Goal: Obtain resource: Download file/media

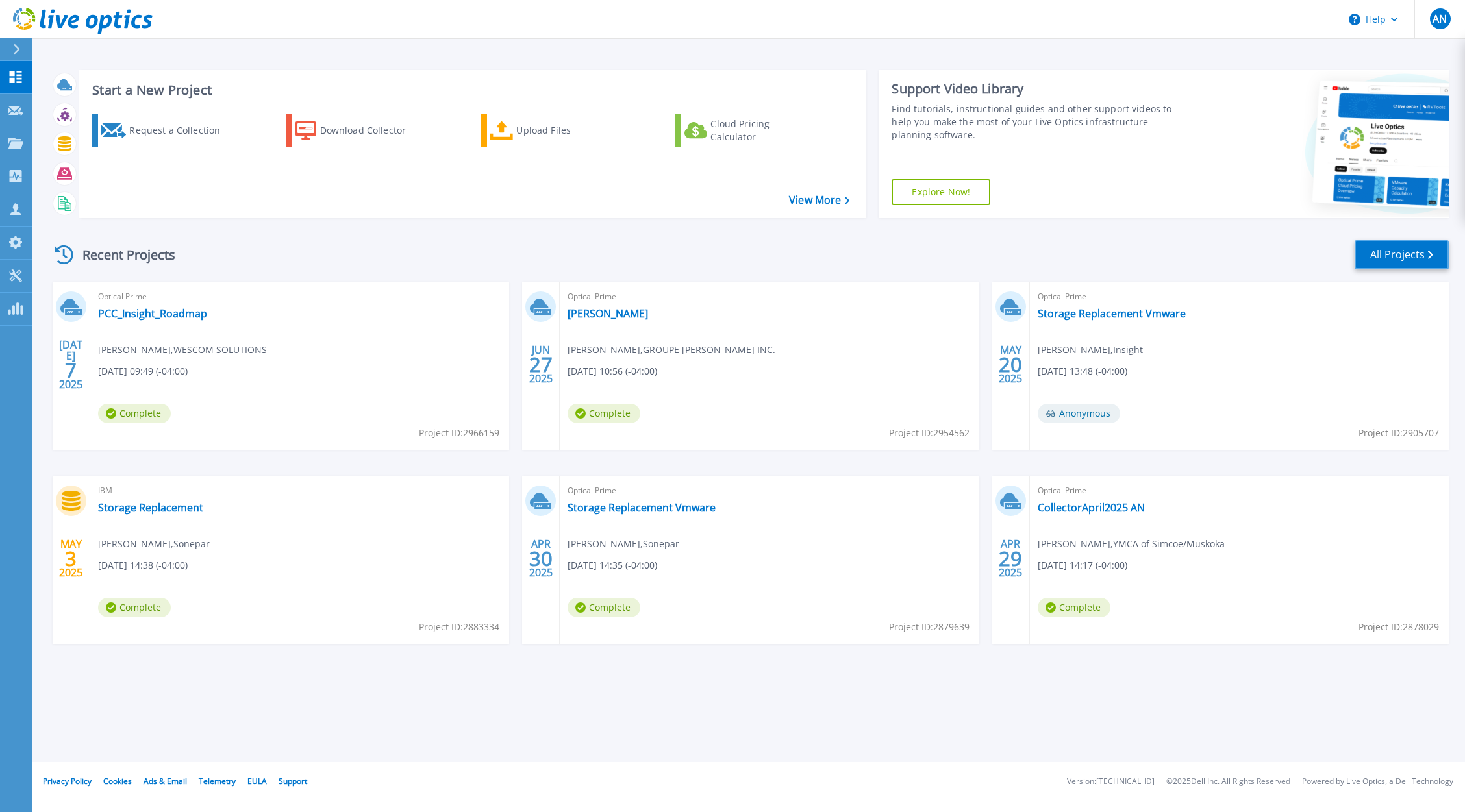
click at [1415, 248] on link "All Projects" at bounding box center [1401, 255] width 94 height 29
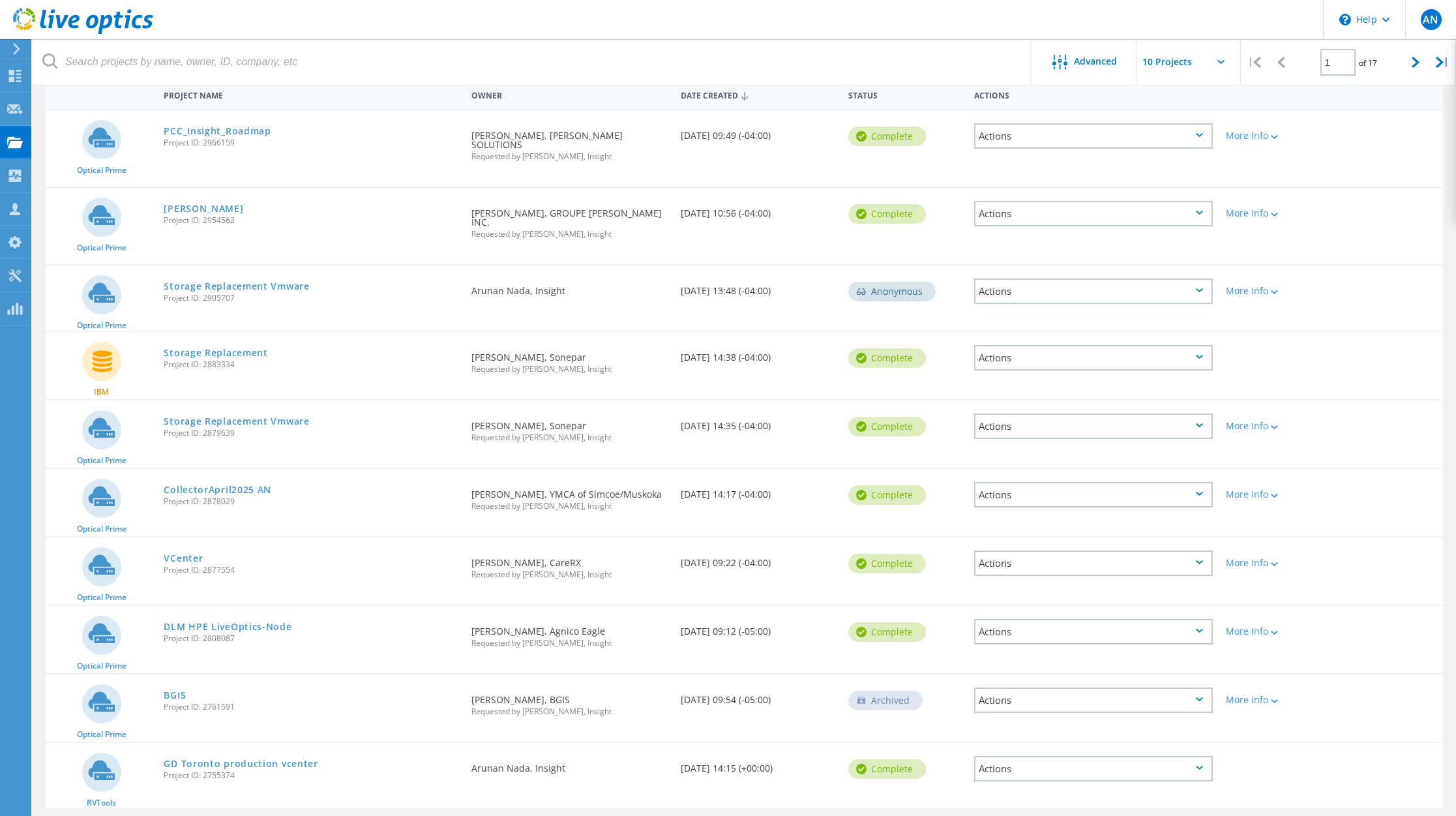
scroll to position [157, 0]
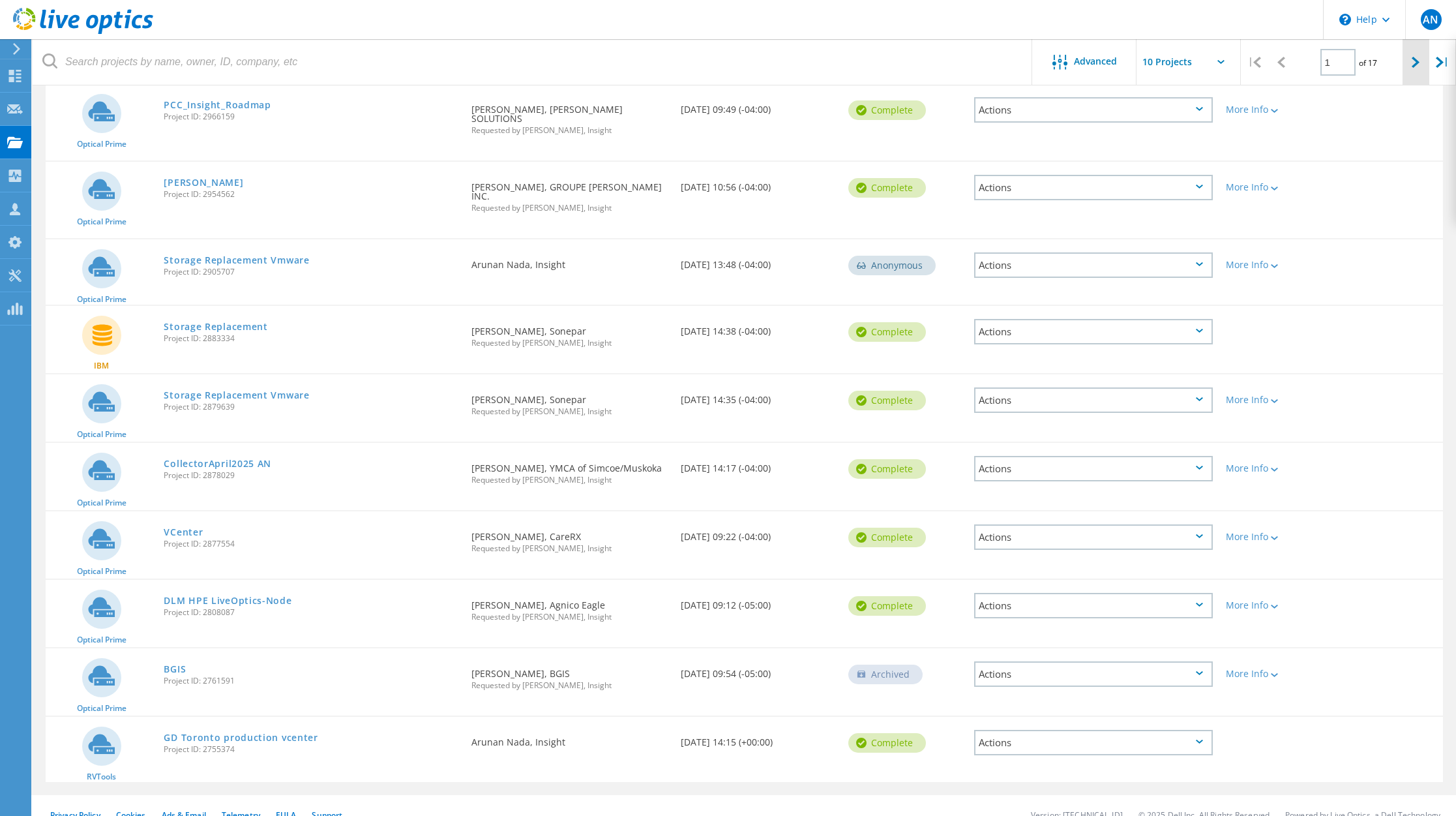
click at [1415, 62] on icon at bounding box center [1415, 62] width 8 height 11
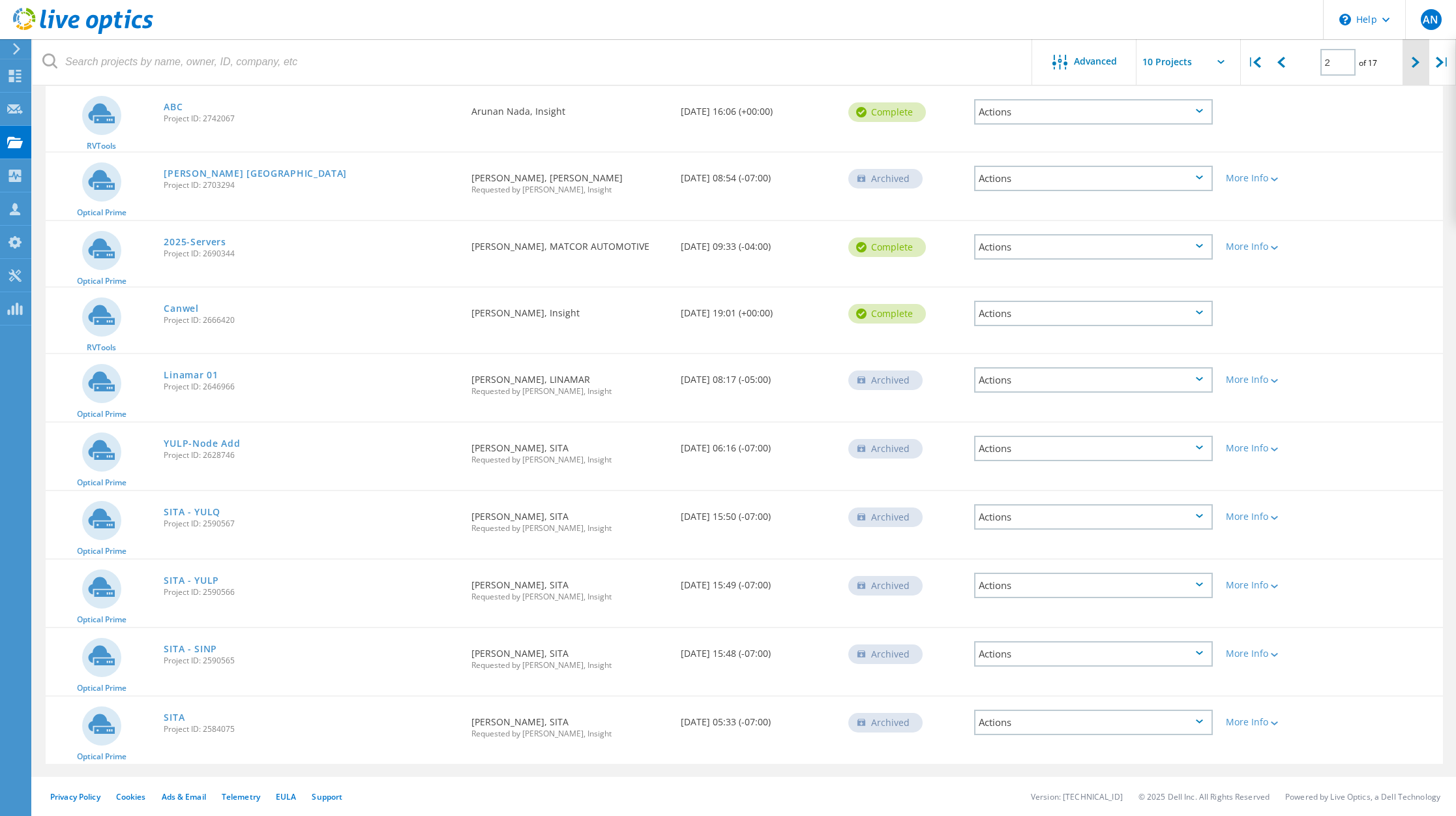
scroll to position [154, 0]
click at [1417, 59] on icon at bounding box center [1415, 62] width 8 height 11
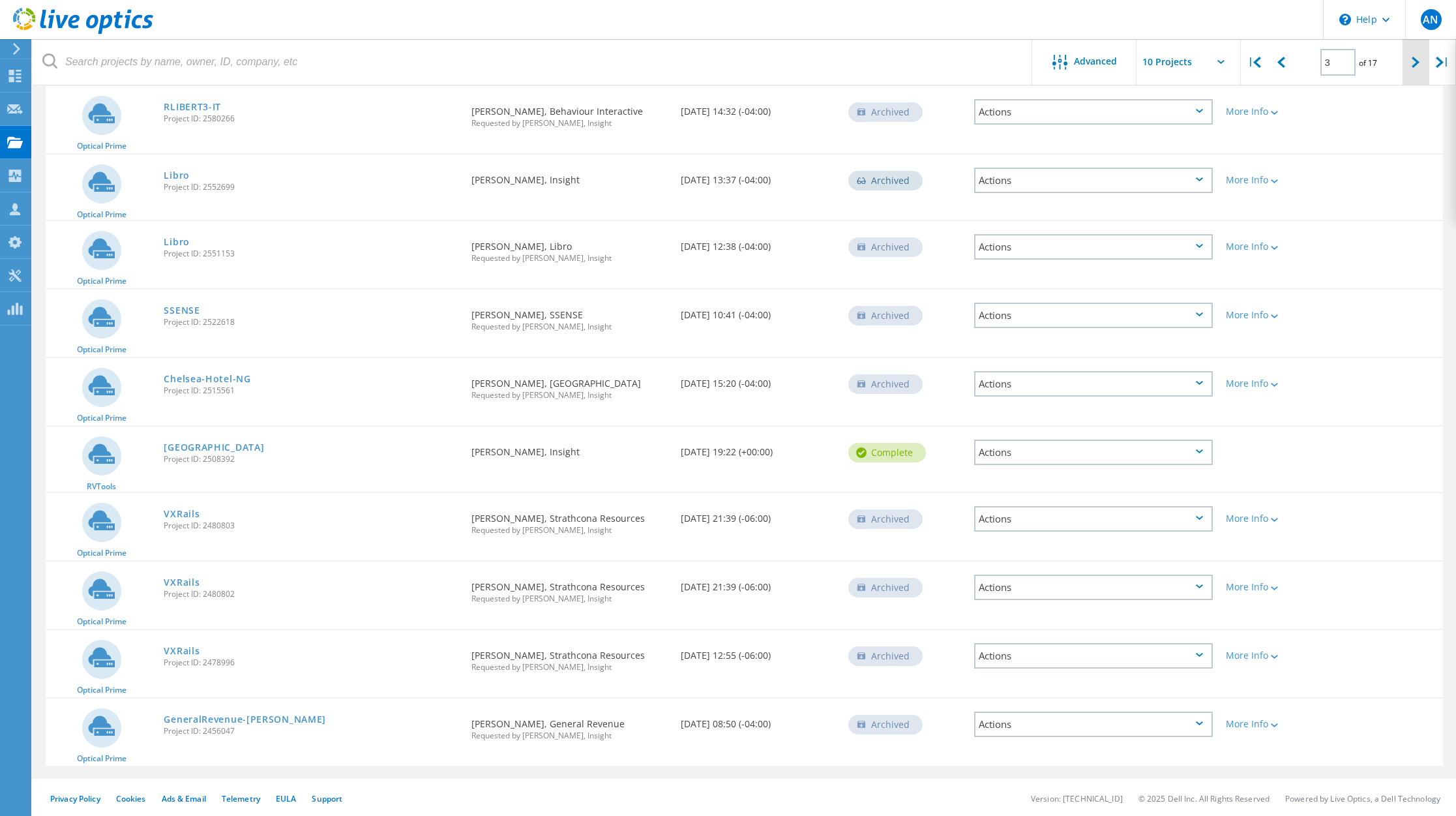
scroll to position [157, 0]
click at [1417, 59] on icon at bounding box center [1415, 62] width 8 height 11
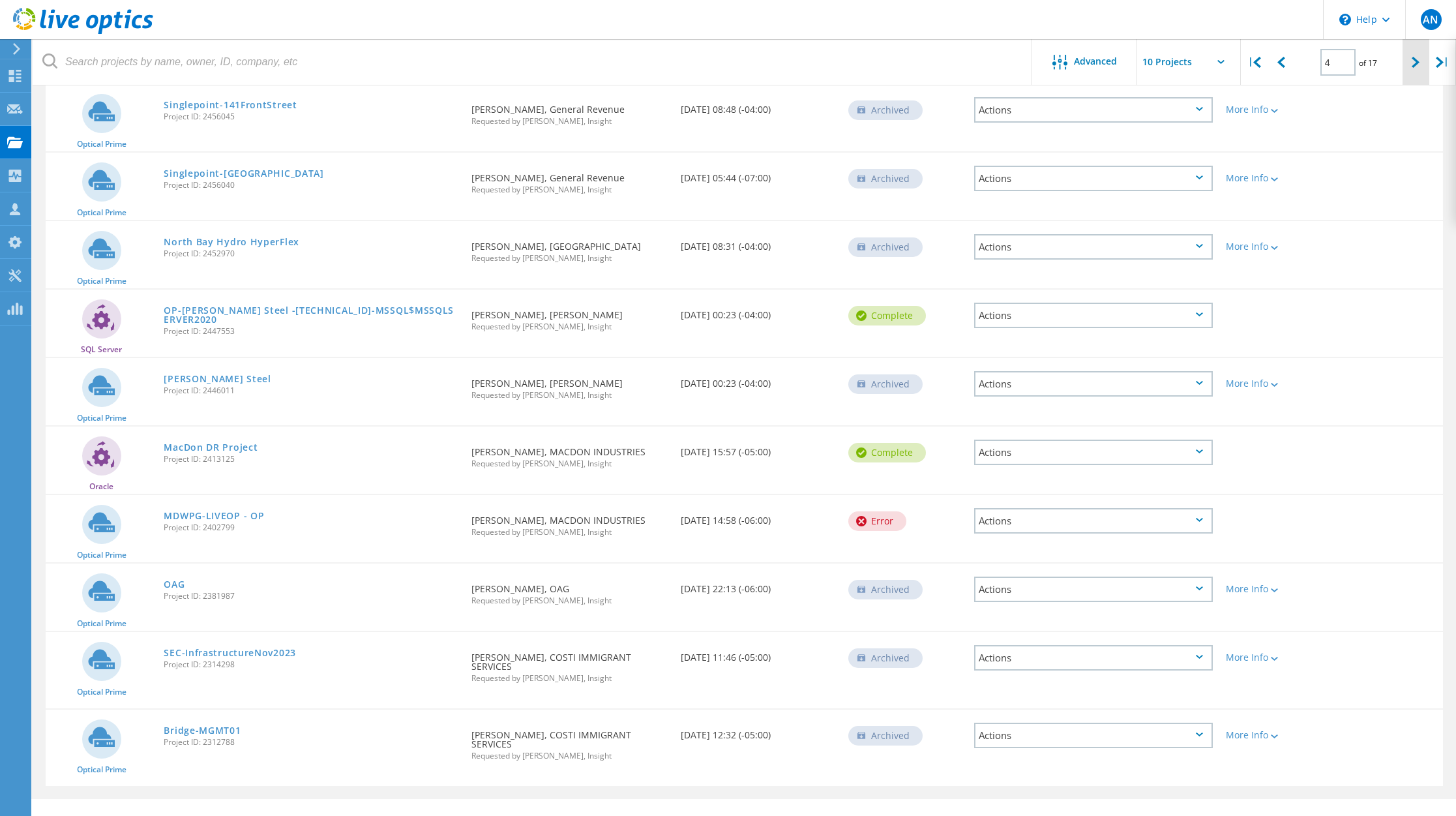
click at [1415, 61] on icon at bounding box center [1415, 62] width 8 height 11
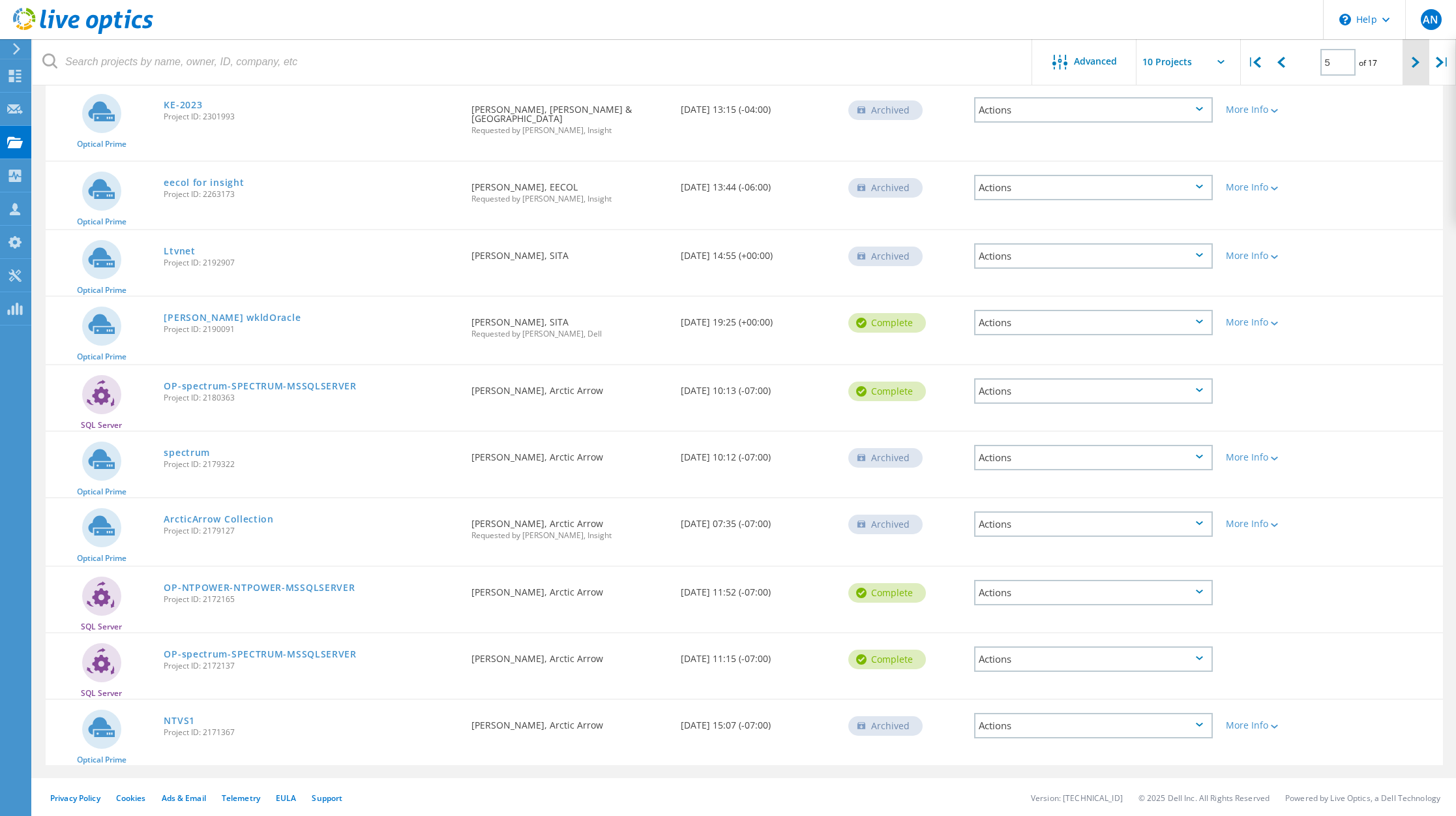
scroll to position [149, 0]
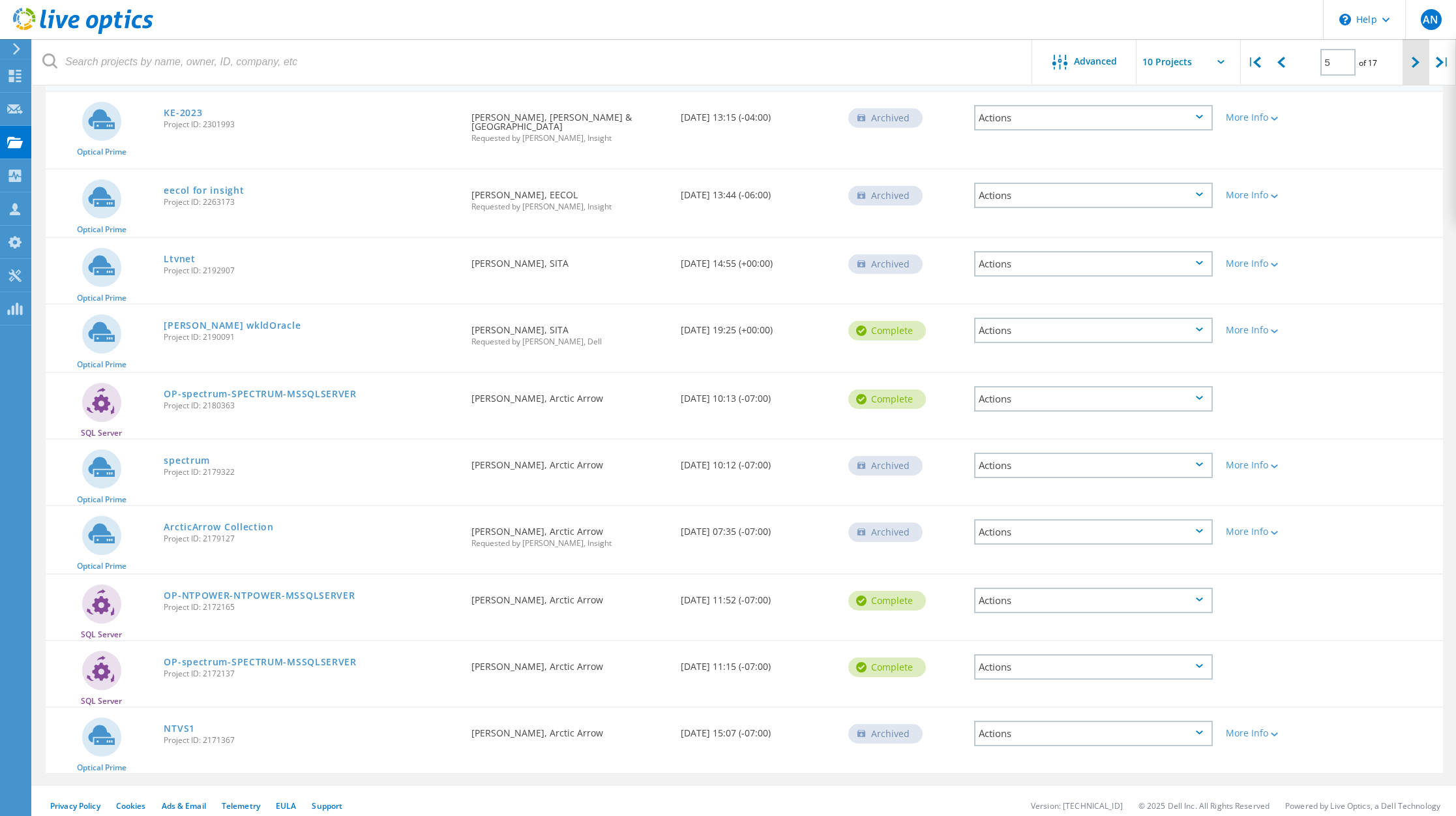
click at [1417, 59] on icon at bounding box center [1415, 62] width 8 height 11
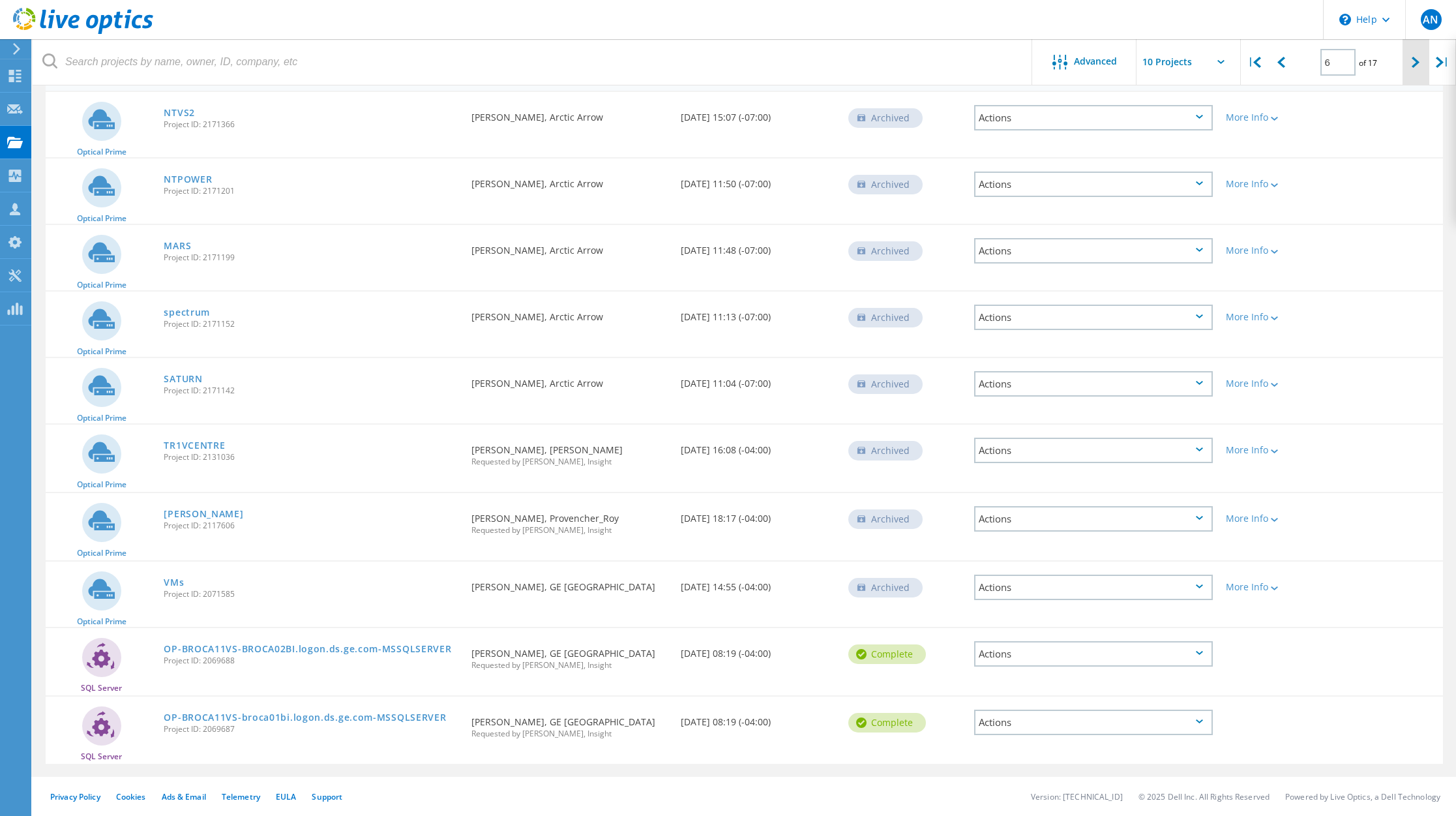
click at [1415, 58] on icon at bounding box center [1415, 62] width 8 height 11
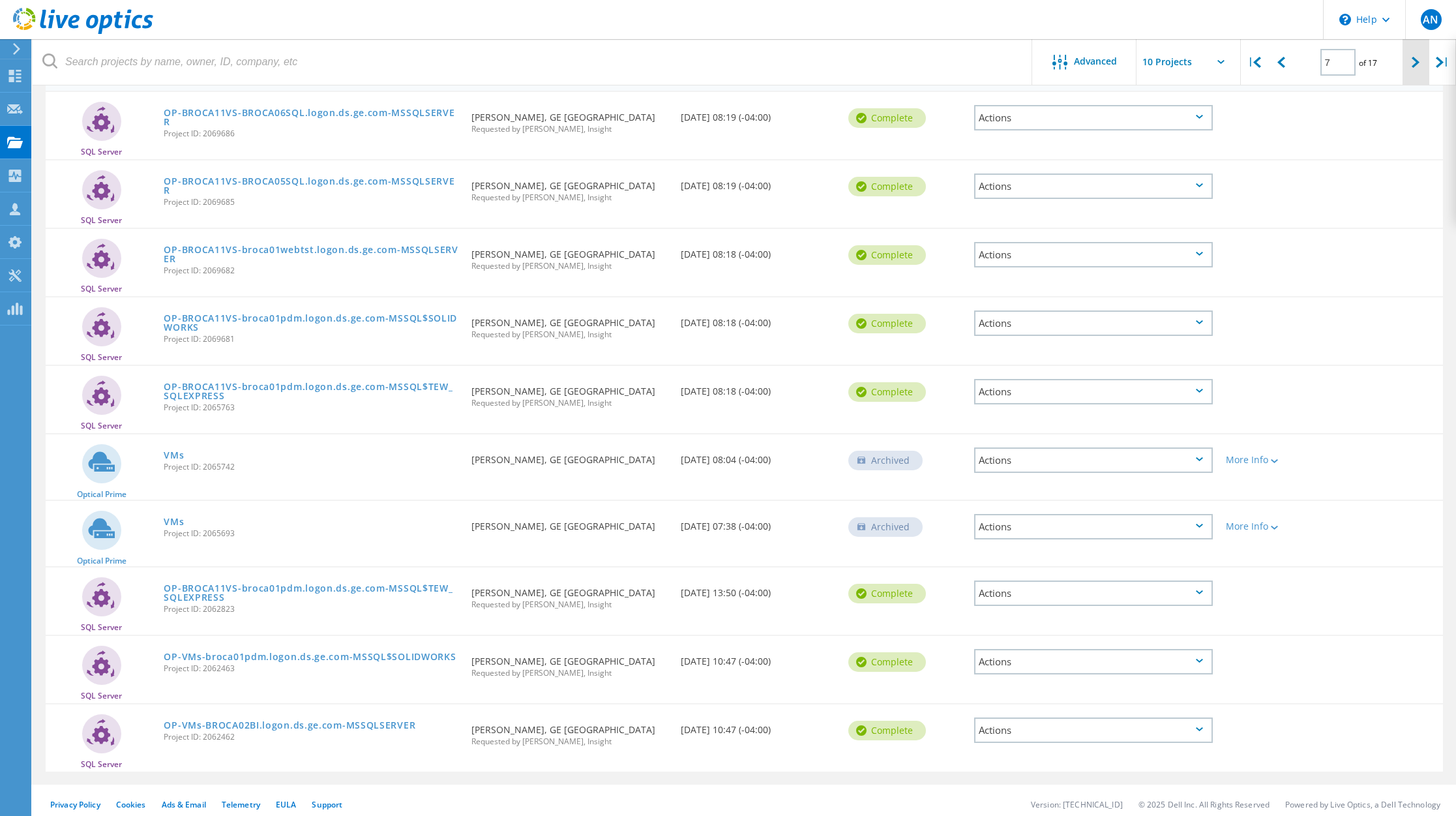
scroll to position [157, 0]
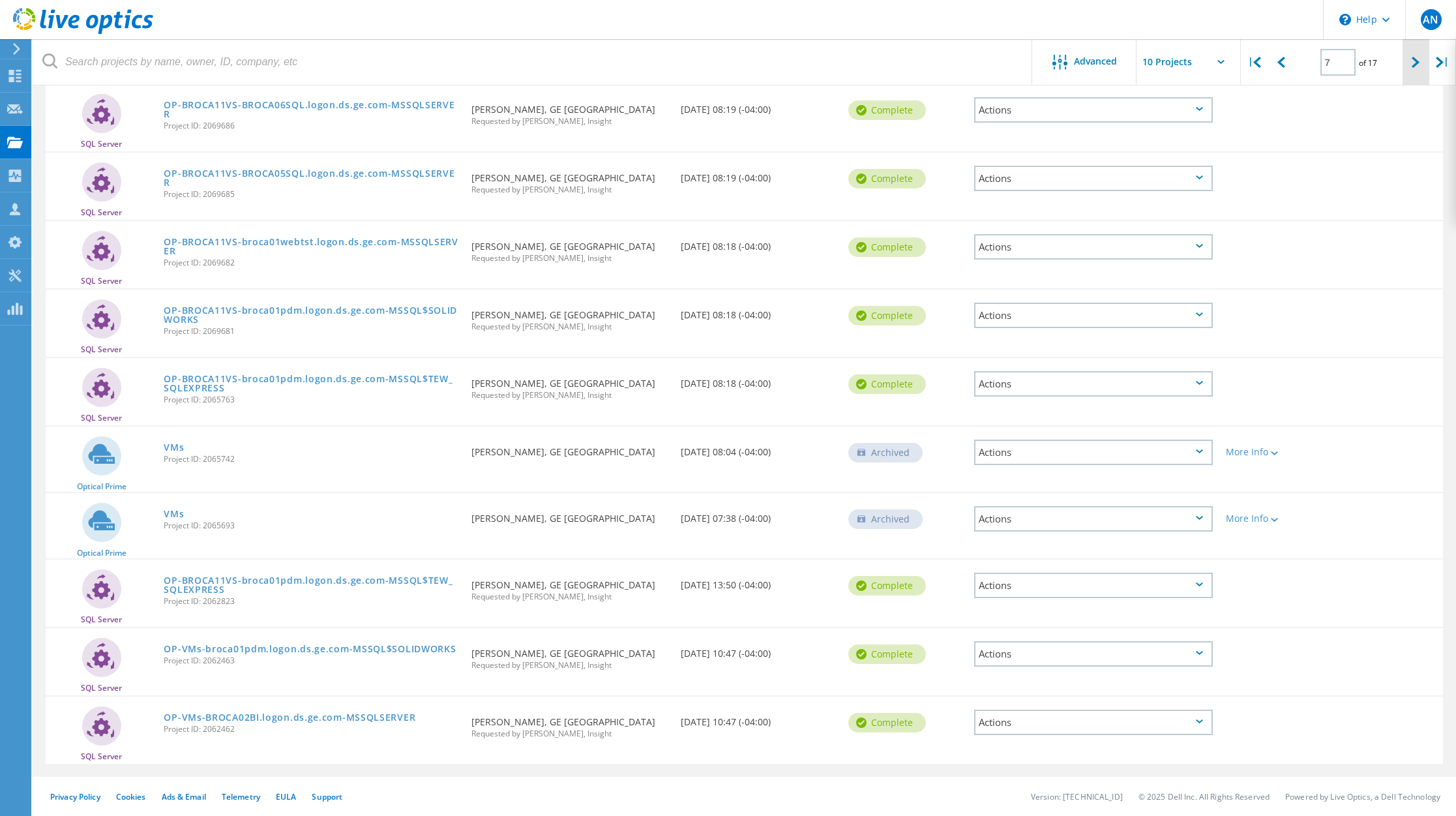
click at [1415, 60] on icon at bounding box center [1415, 62] width 8 height 11
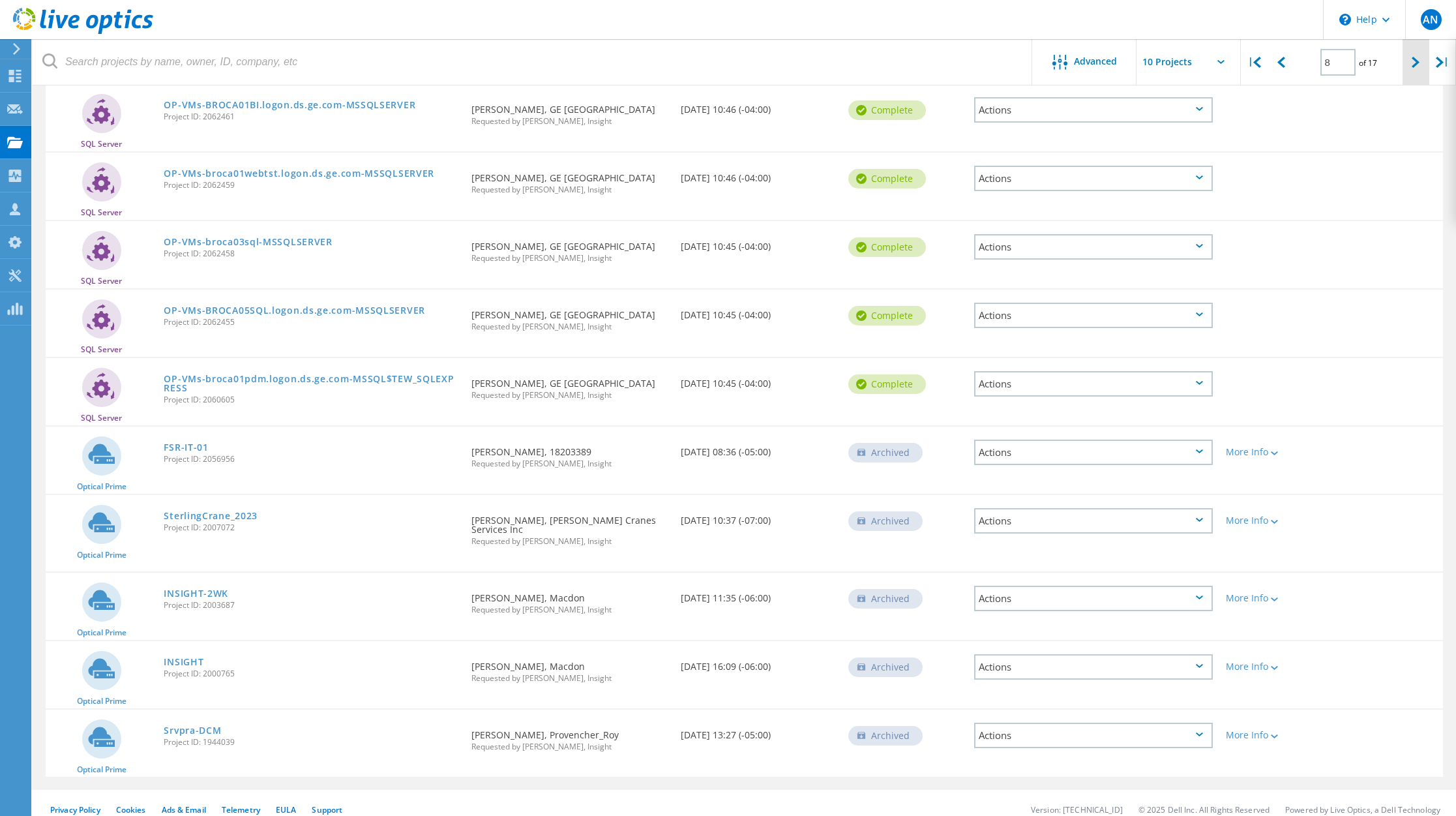
click at [1416, 60] on icon at bounding box center [1415, 62] width 8 height 11
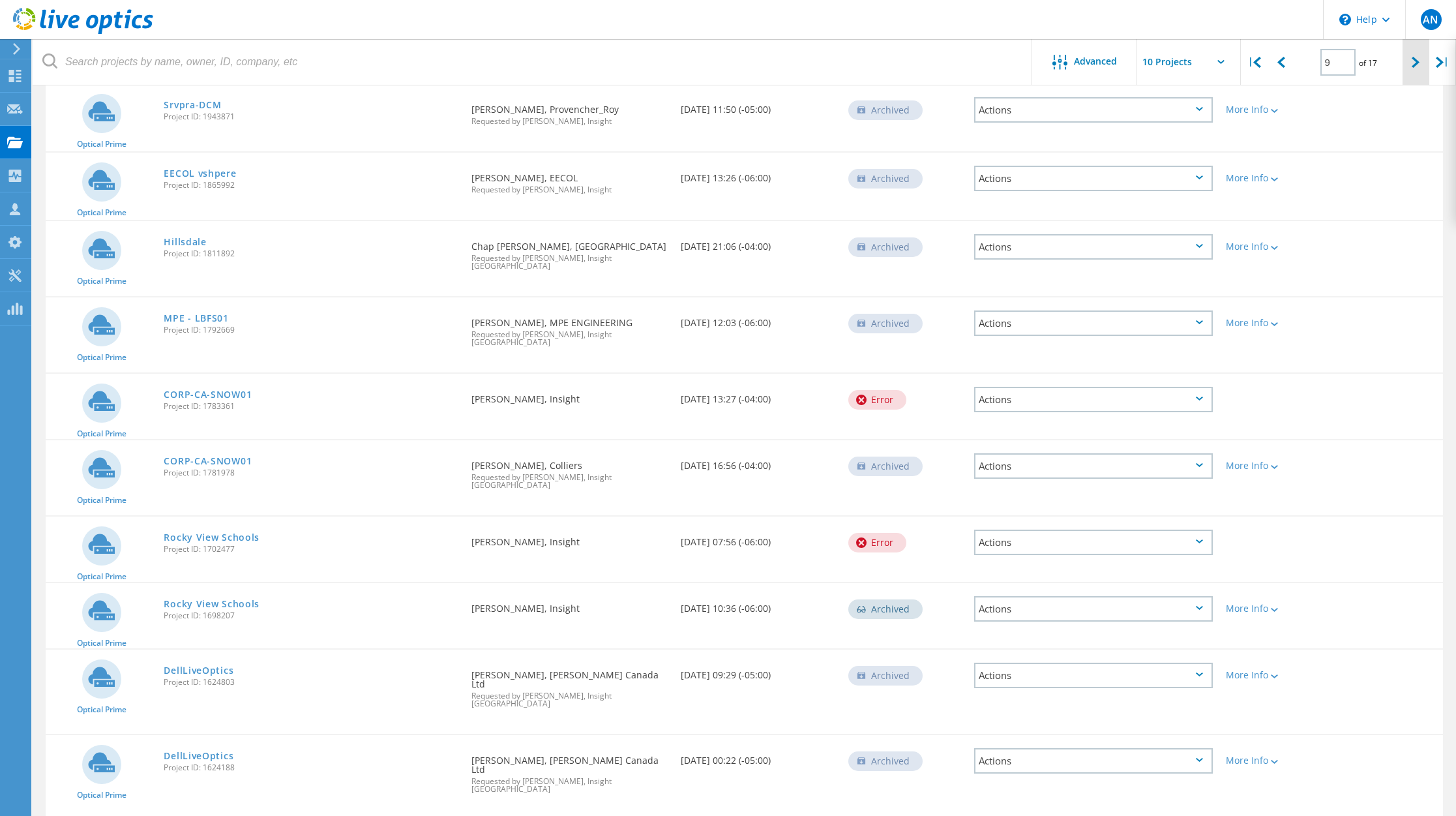
scroll to position [154, 0]
click at [1416, 60] on icon at bounding box center [1415, 62] width 8 height 11
type input "10"
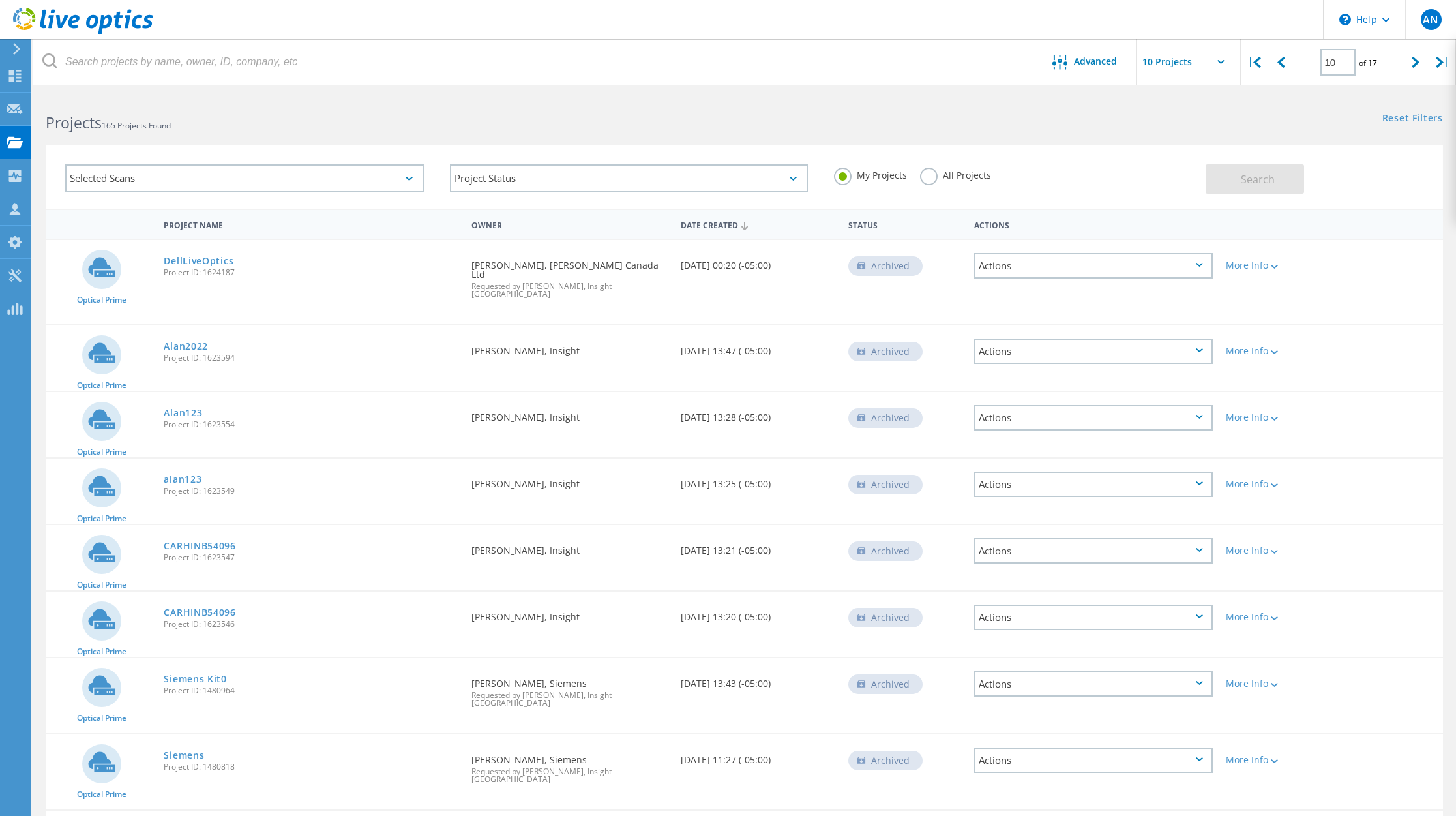
scroll to position [0, 0]
click at [50, 58] on icon at bounding box center [49, 61] width 15 height 15
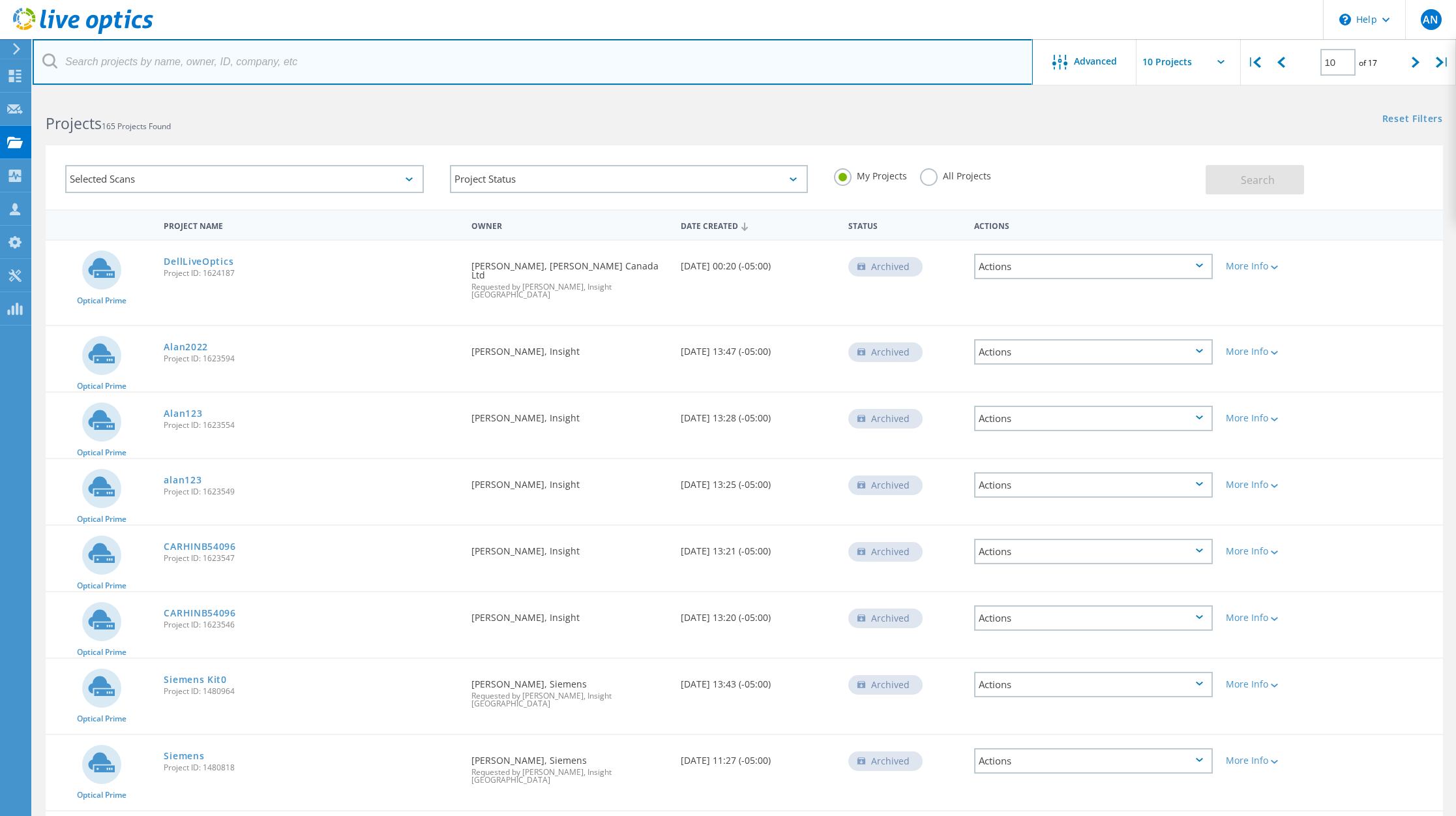
drag, startPoint x: 94, startPoint y: 51, endPoint x: 86, endPoint y: 60, distance: 12.0
click at [93, 52] on input "text" at bounding box center [533, 62] width 1000 height 46
type input "chelsea"
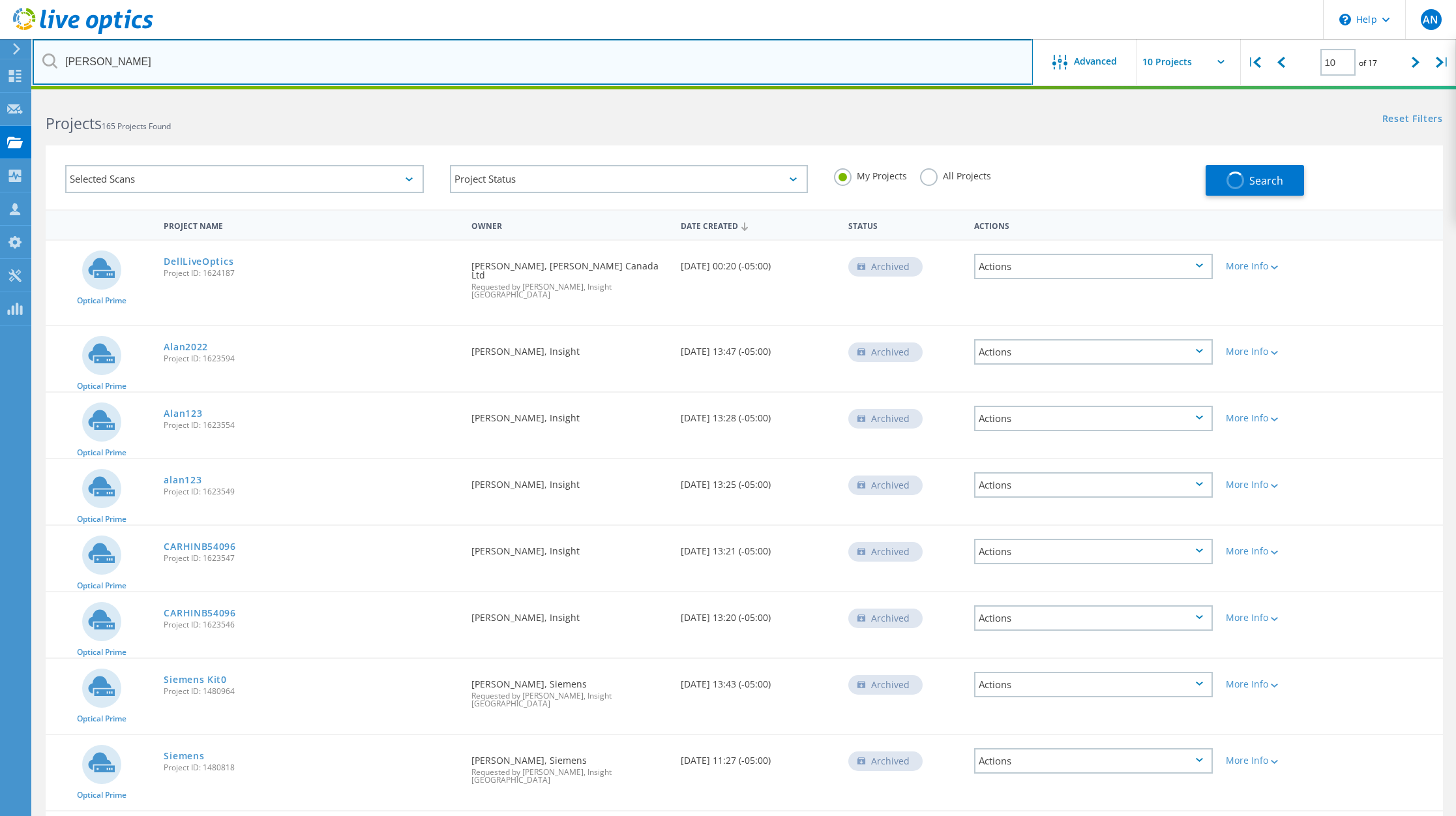
type input "1"
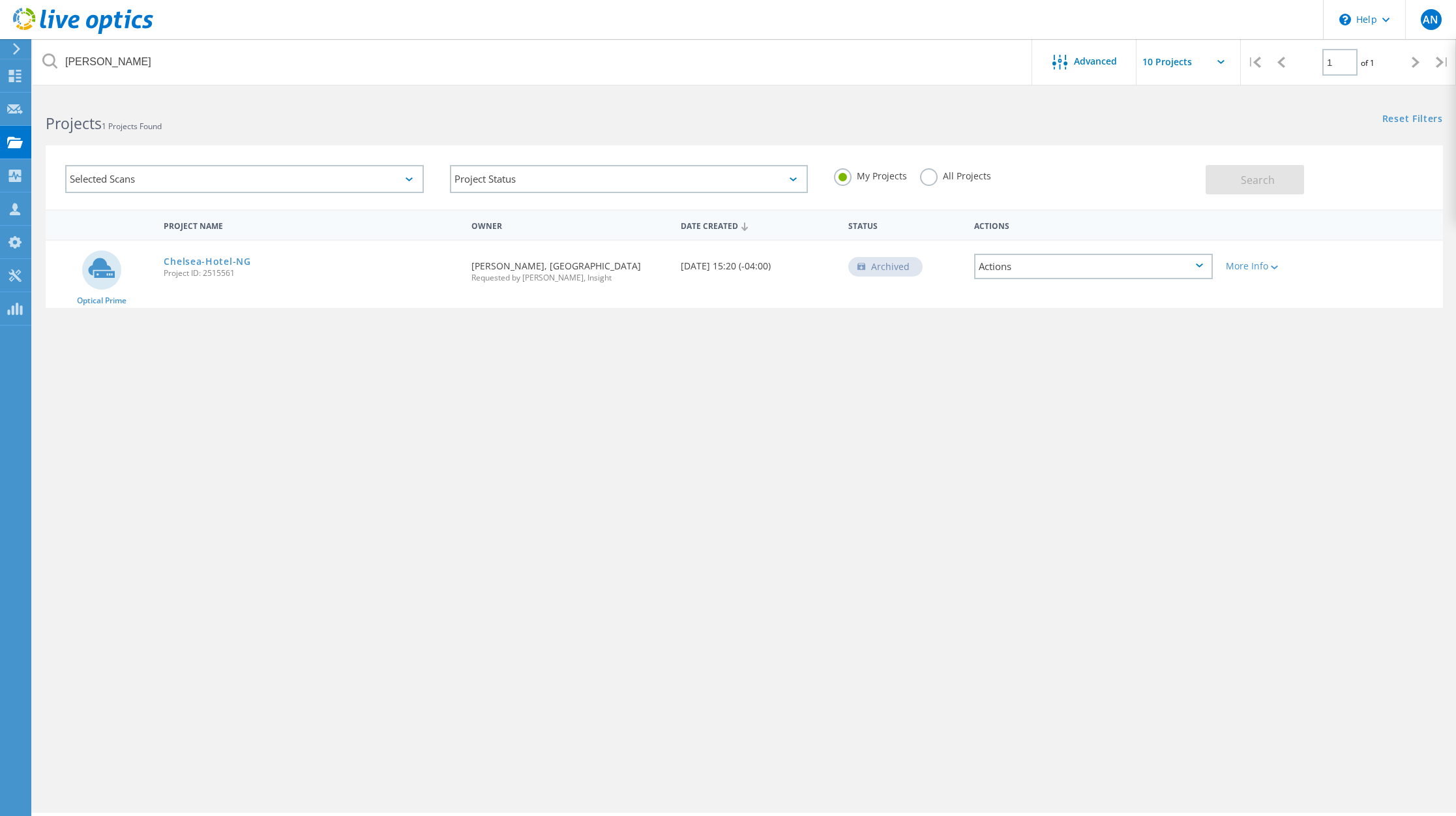
click at [887, 270] on div "Archived" at bounding box center [885, 267] width 74 height 19
click at [213, 258] on link "Chelsea-Hotel-NG" at bounding box center [206, 262] width 86 height 9
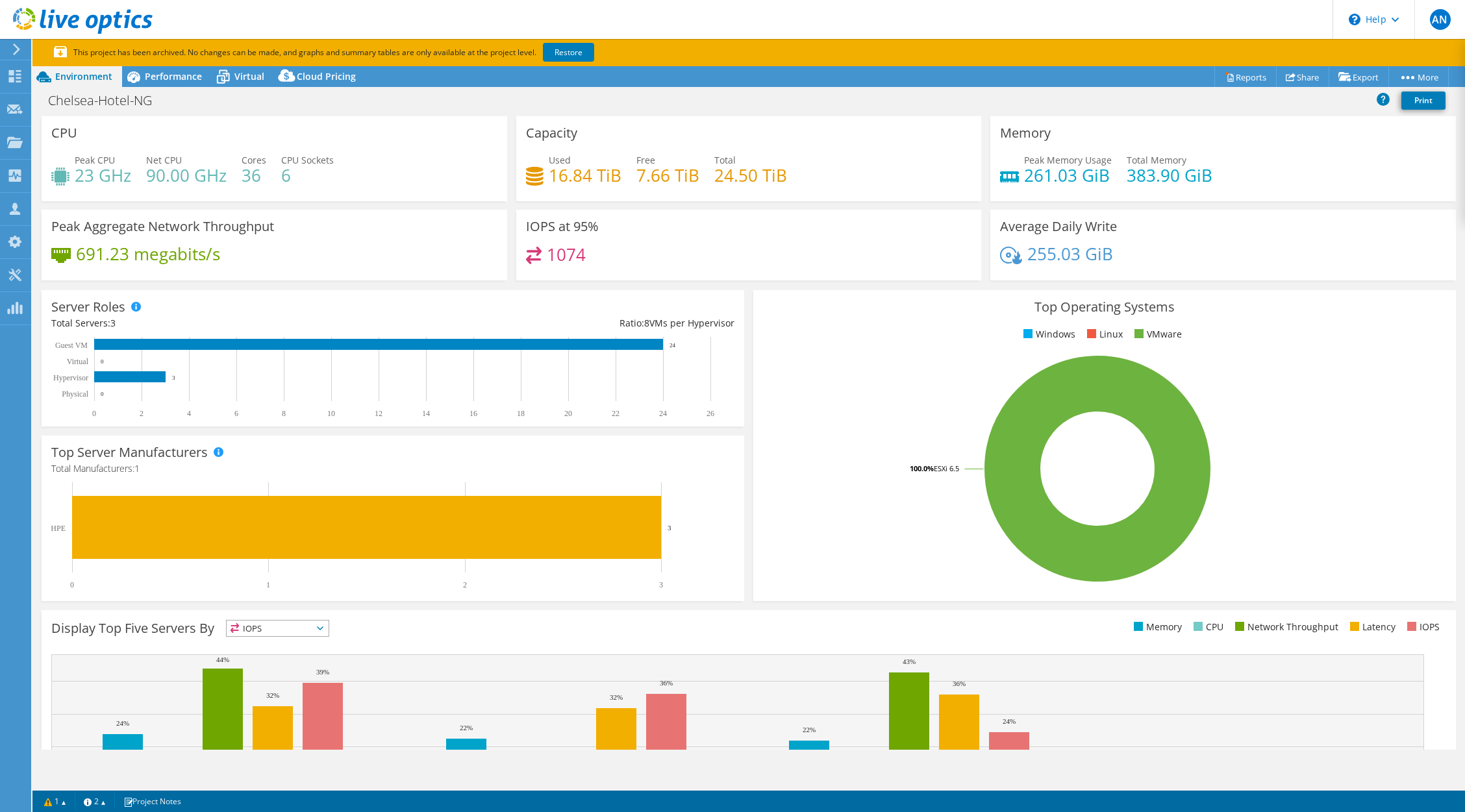
select select "Canada"
select select "USD"
click at [568, 49] on link "Restore" at bounding box center [569, 52] width 51 height 19
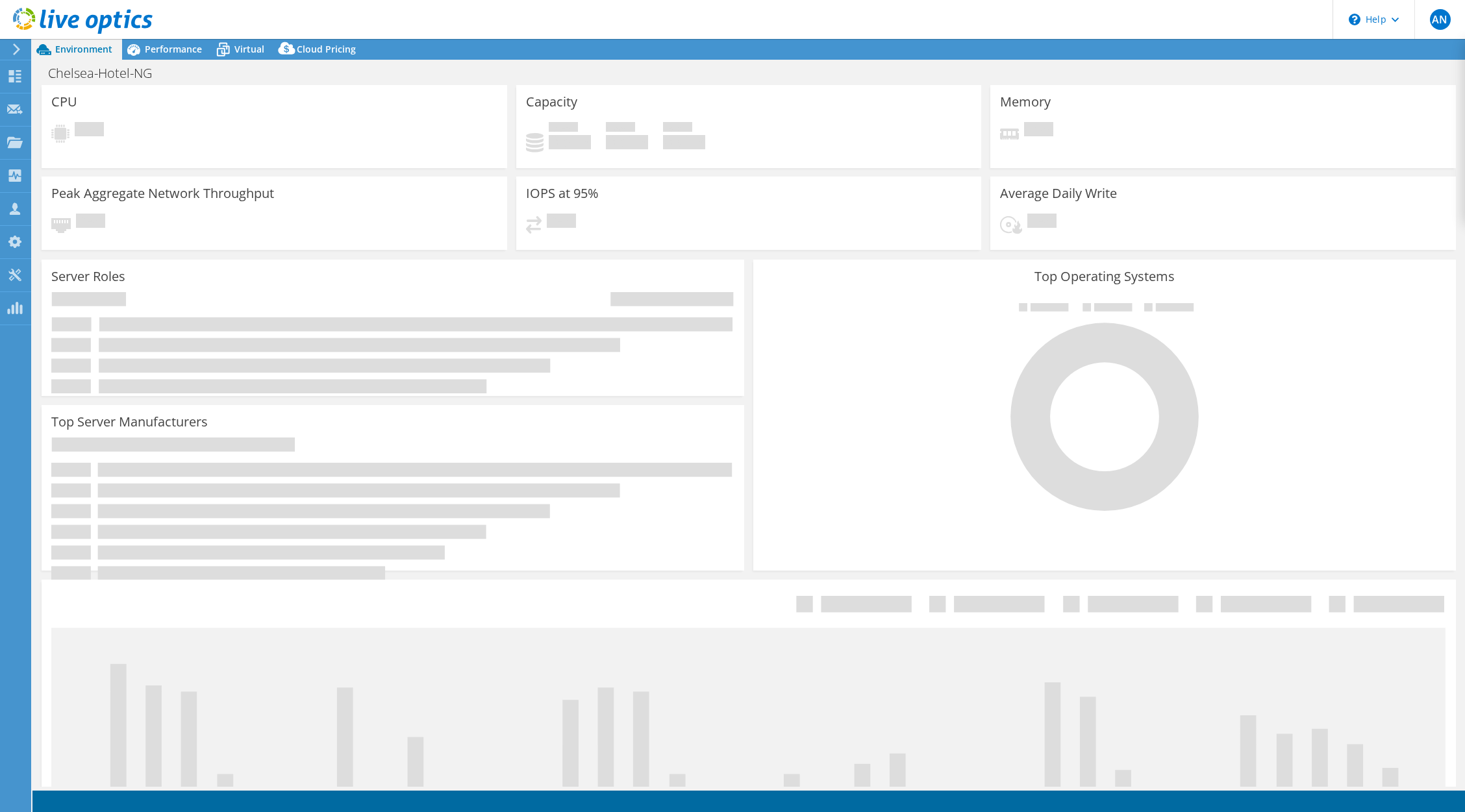
select select "Canada"
select select "USD"
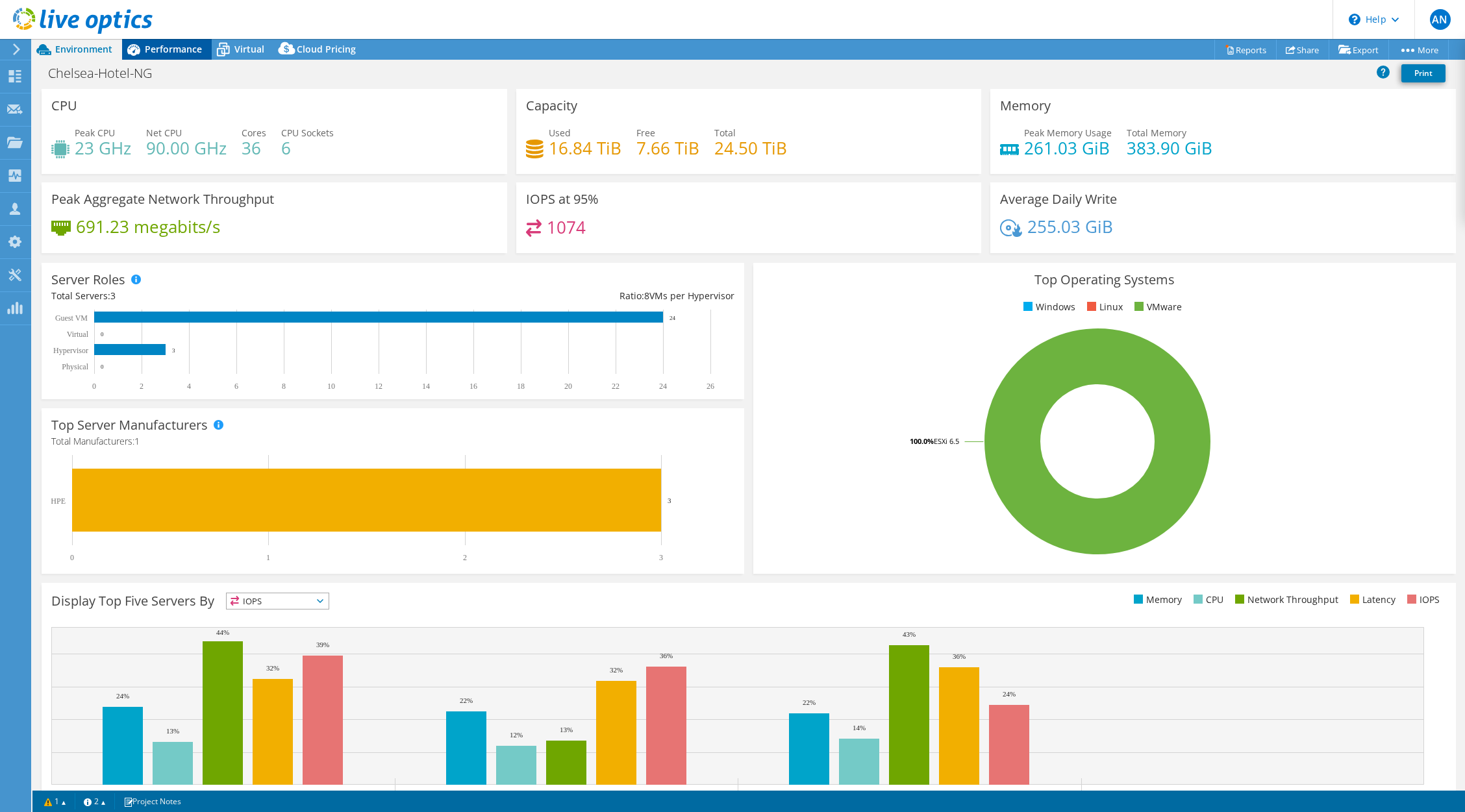
click at [171, 50] on span "Performance" at bounding box center [174, 49] width 57 height 12
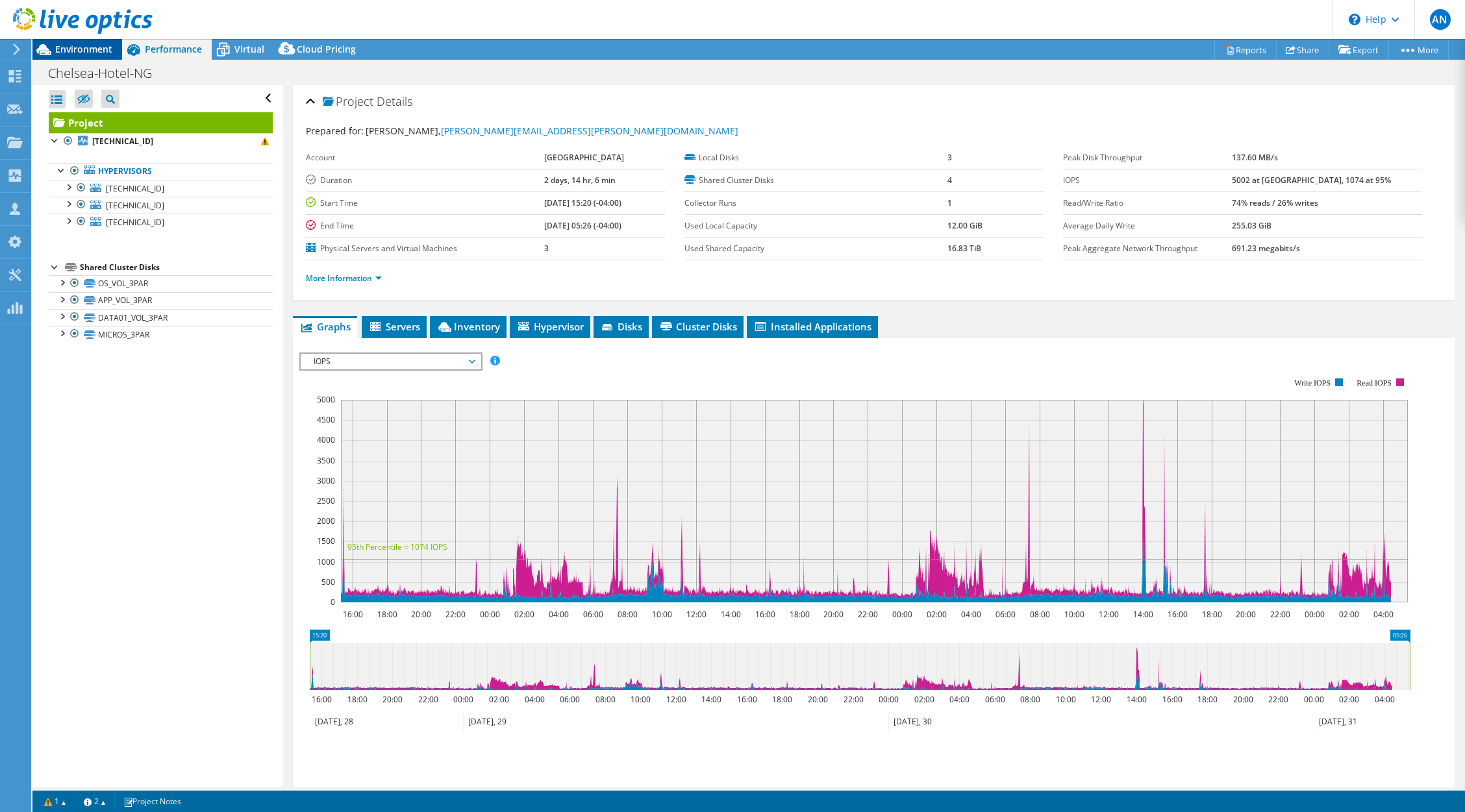
click at [76, 50] on span "Environment" at bounding box center [84, 49] width 57 height 12
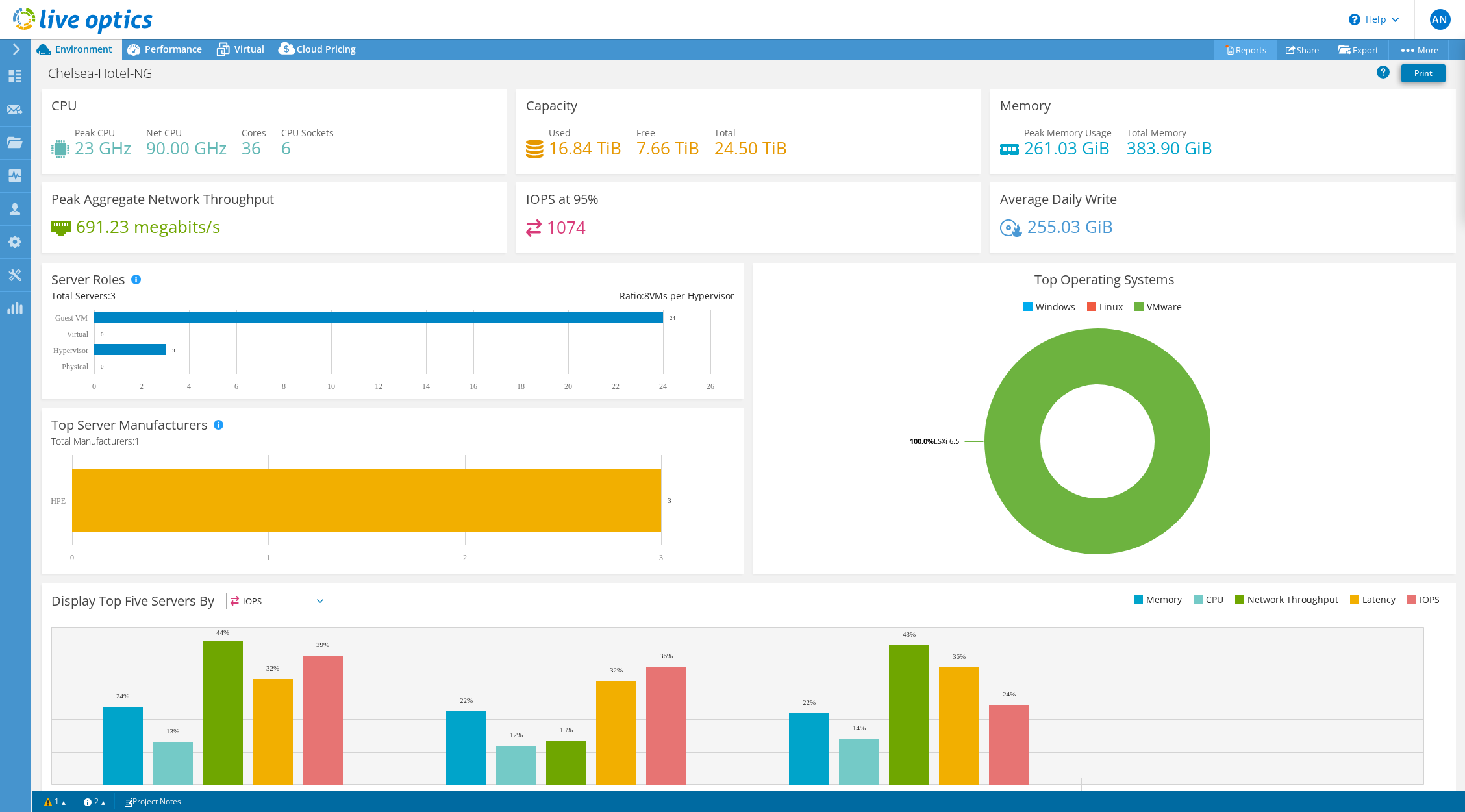
click at [1241, 47] on link "Reports" at bounding box center [1245, 50] width 62 height 20
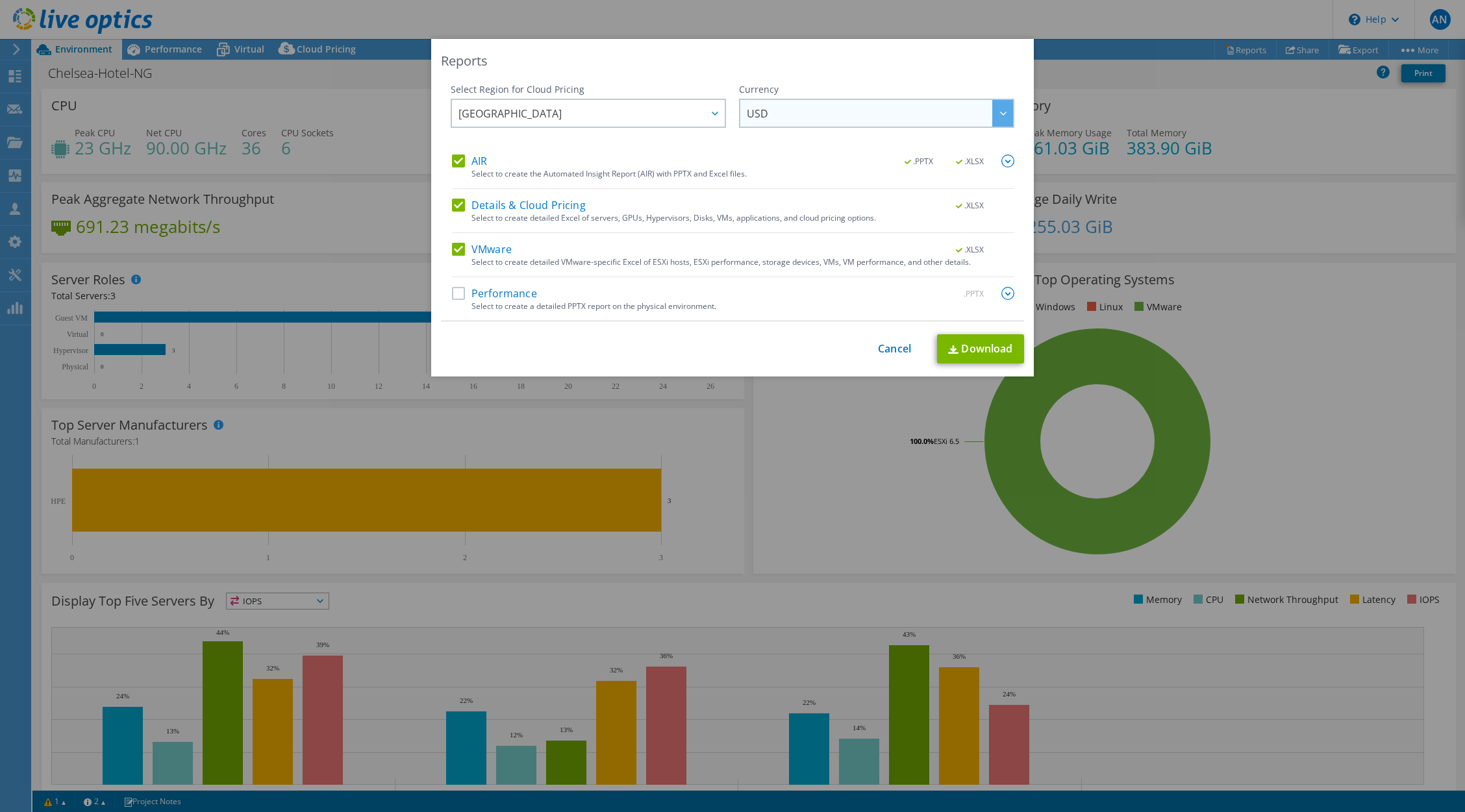
click at [994, 109] on div at bounding box center [1003, 113] width 21 height 26
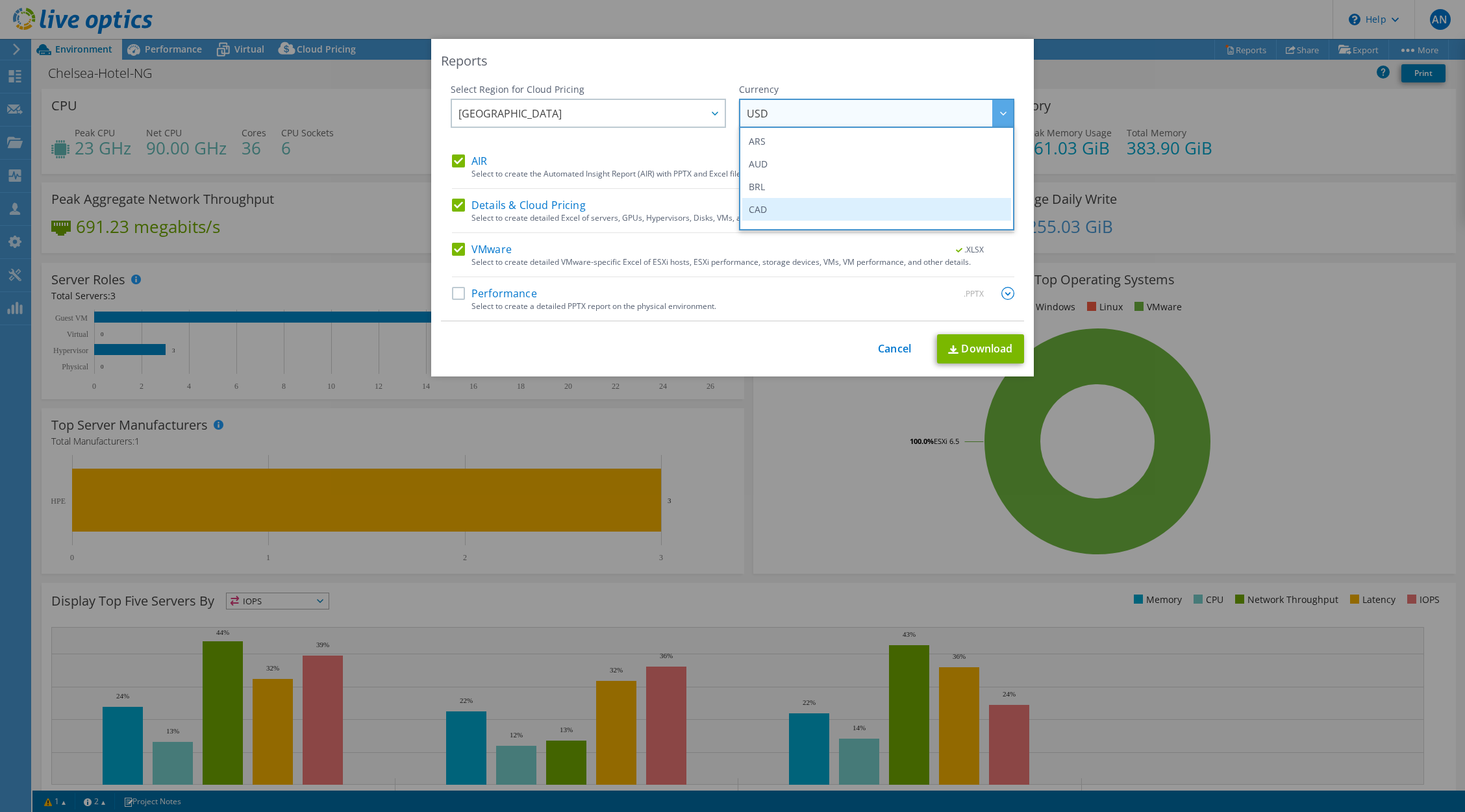
click at [773, 211] on li "CAD" at bounding box center [877, 209] width 269 height 22
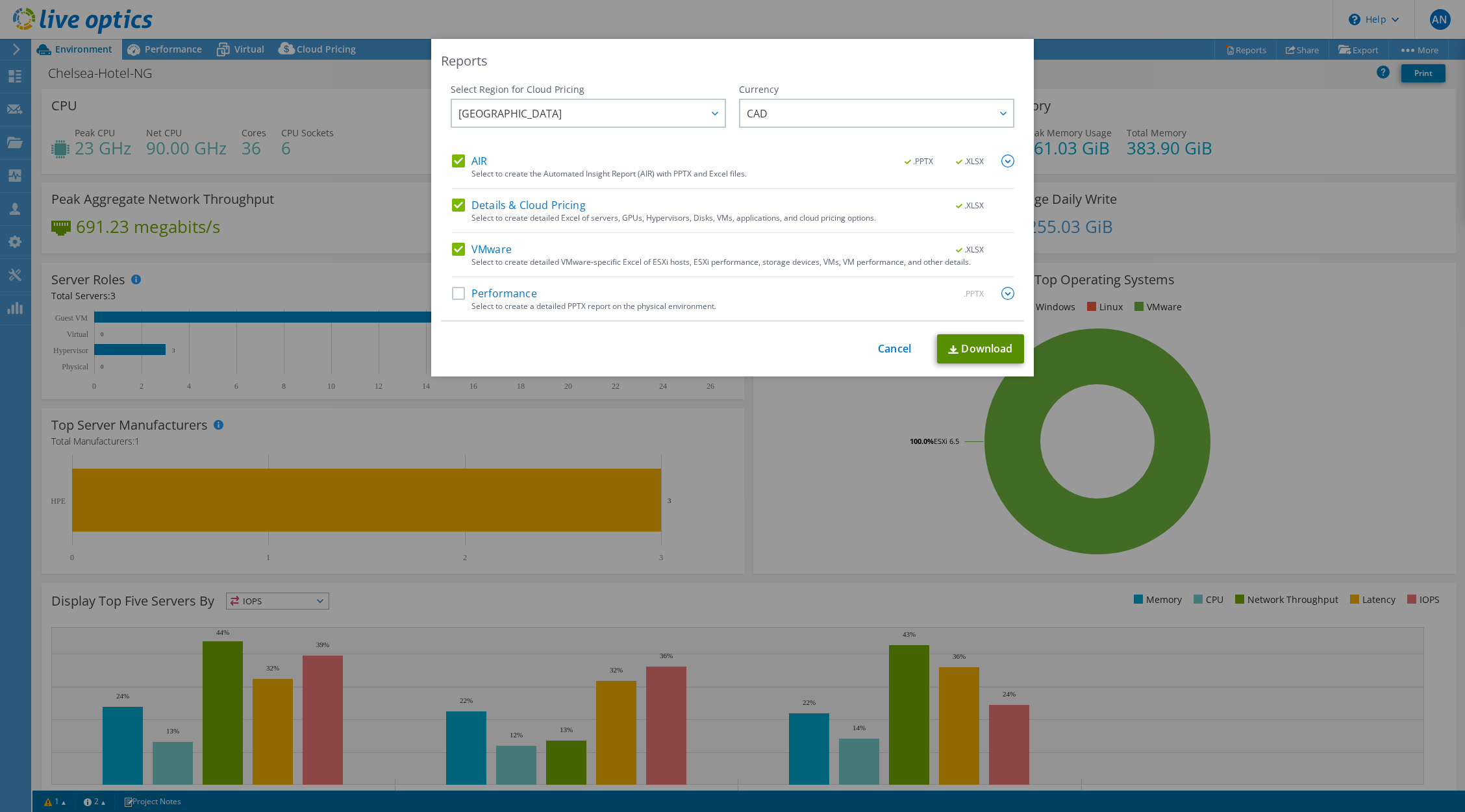
click at [985, 347] on link "Download" at bounding box center [981, 349] width 87 height 29
click at [1189, 82] on div "Reports Select Region for Cloud Pricing Asia Pacific (Hong Kong) Asia Pacific (…" at bounding box center [732, 406] width 1465 height 734
